Goal: Find specific page/section: Find specific page/section

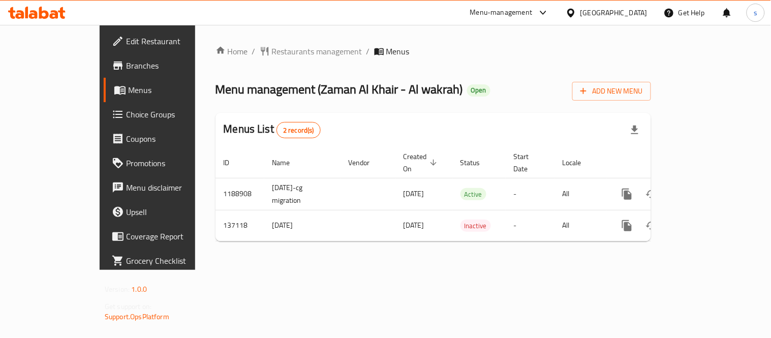
click at [623, 18] on div "Qatar" at bounding box center [607, 13] width 98 height 24
click at [581, 14] on div at bounding box center [573, 12] width 15 height 11
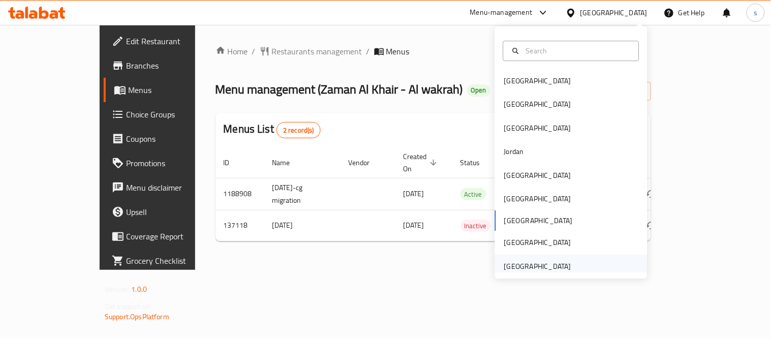
click at [540, 262] on div "[GEOGRAPHIC_DATA]" at bounding box center [537, 266] width 67 height 11
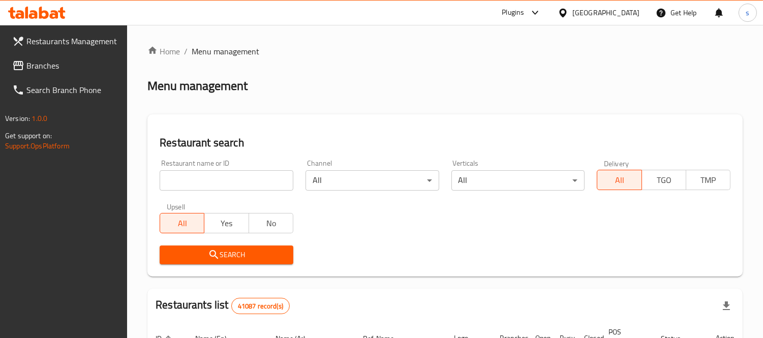
click at [25, 65] on span at bounding box center [19, 66] width 14 height 12
